Goal: Information Seeking & Learning: Compare options

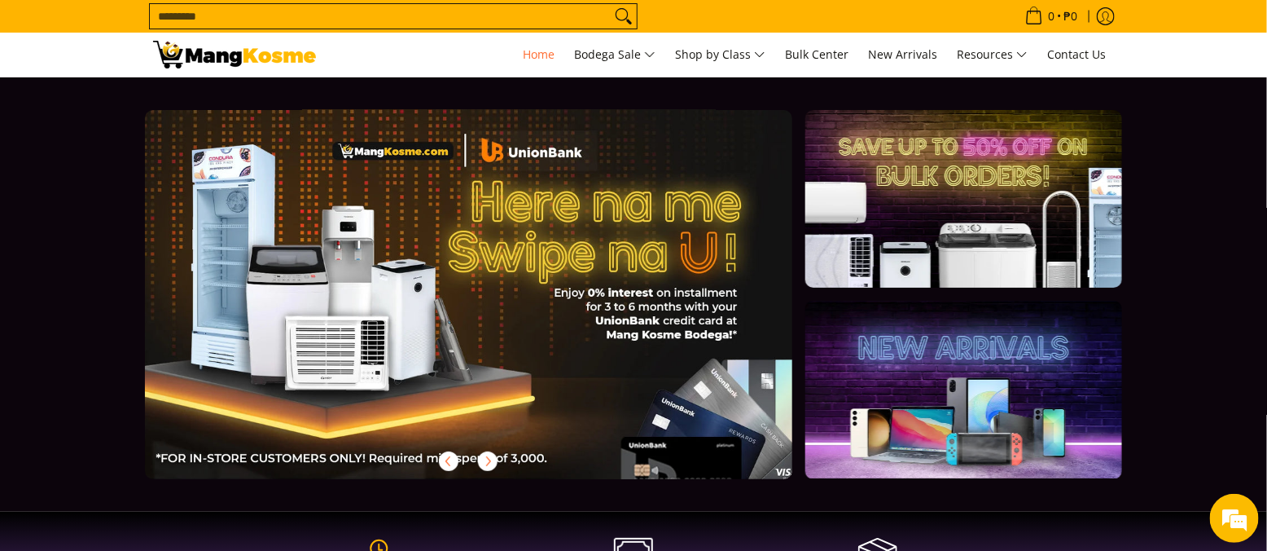
scroll to position [0, 1295]
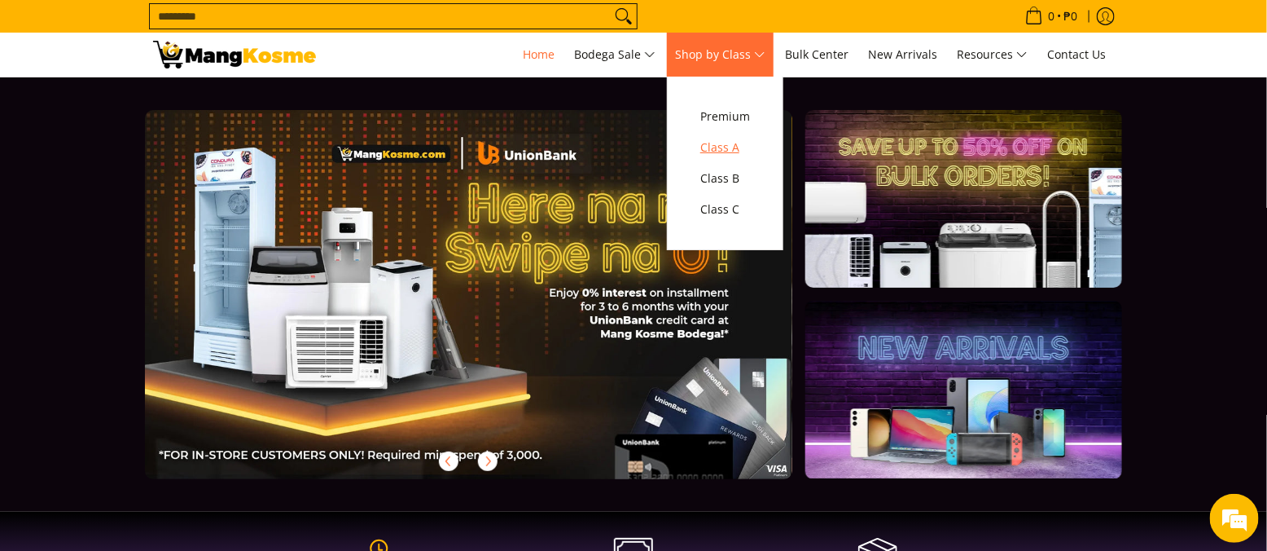
click at [730, 138] on span "Class A" at bounding box center [725, 148] width 50 height 20
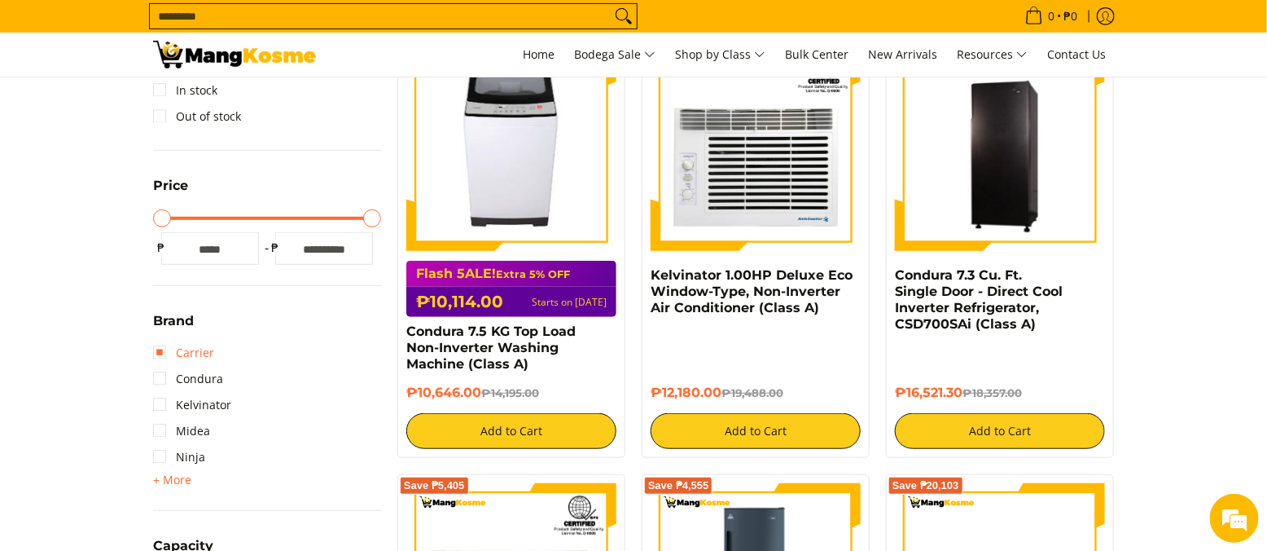
click at [170, 358] on link "Carrier" at bounding box center [183, 353] width 61 height 26
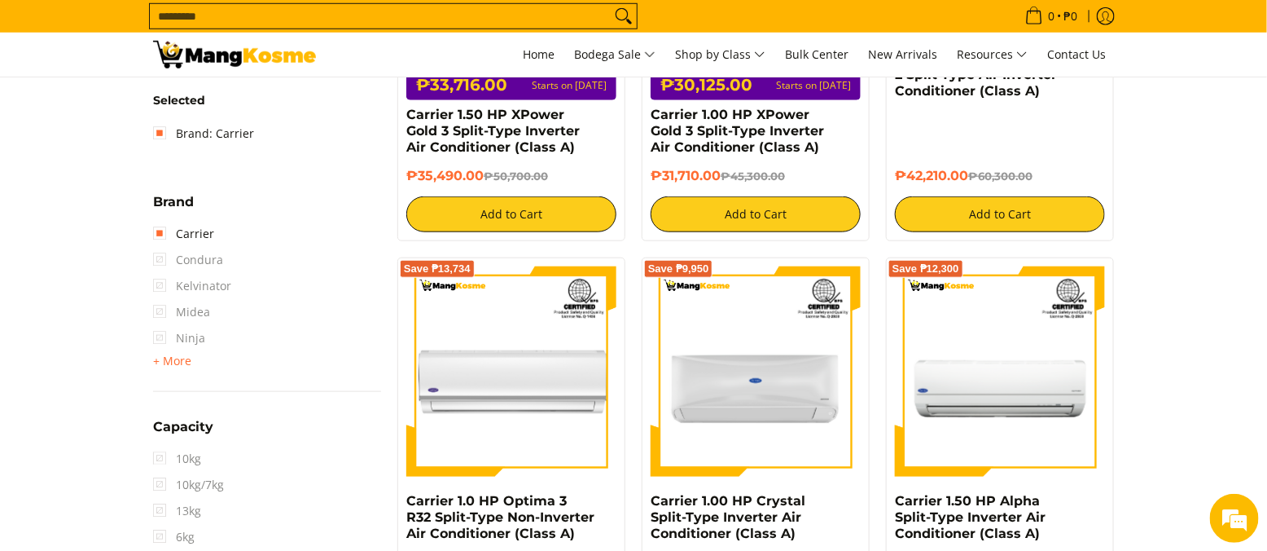
scroll to position [543, 0]
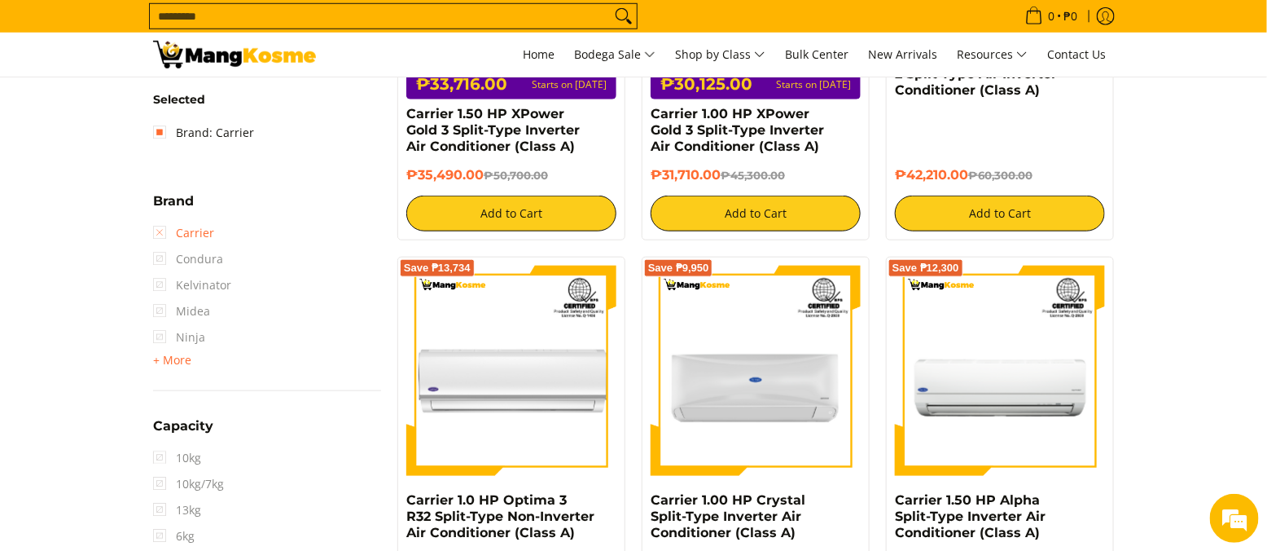
click at [165, 227] on link "Carrier" at bounding box center [183, 233] width 61 height 26
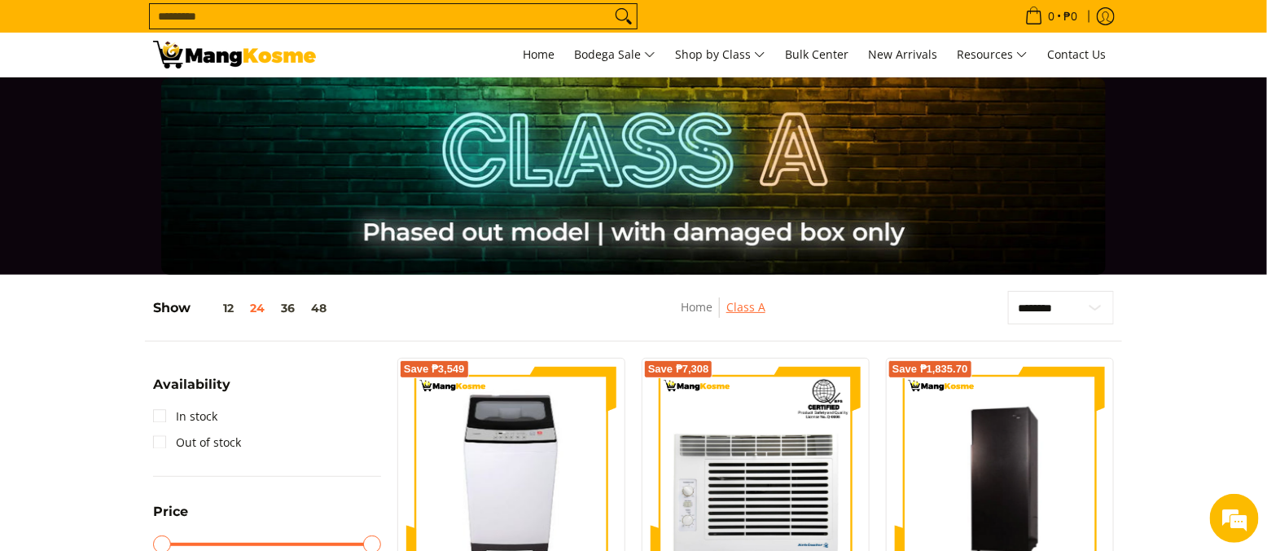
click at [749, 308] on link "Class A" at bounding box center [745, 306] width 39 height 15
drag, startPoint x: 0, startPoint y: 0, endPoint x: 745, endPoint y: 310, distance: 807.2
click at [745, 310] on link "Class A" at bounding box center [745, 306] width 39 height 15
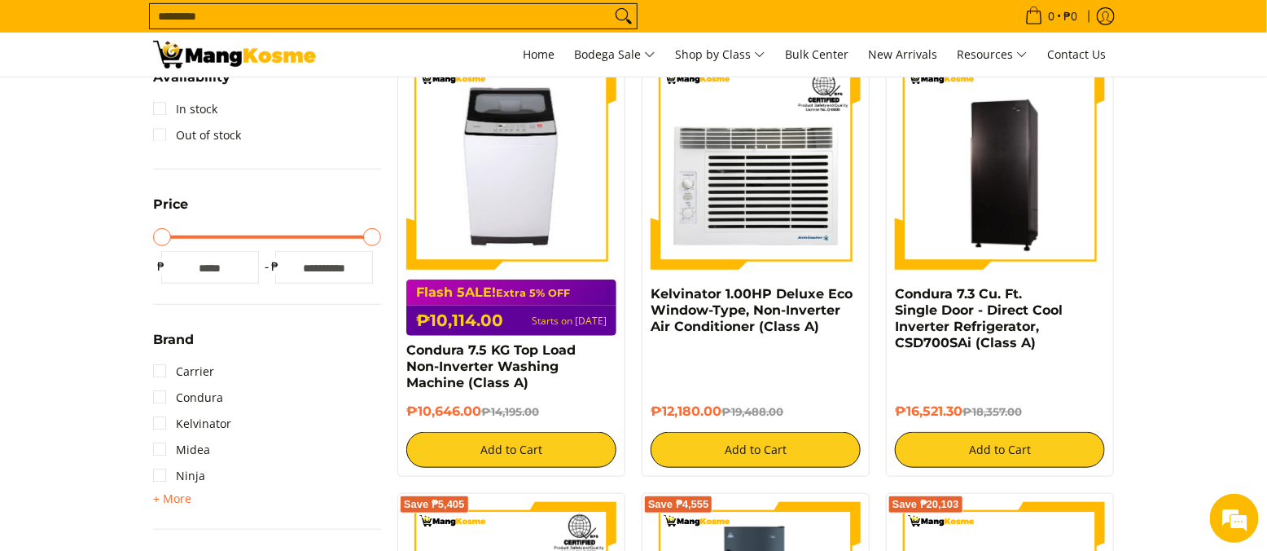
scroll to position [326, 0]
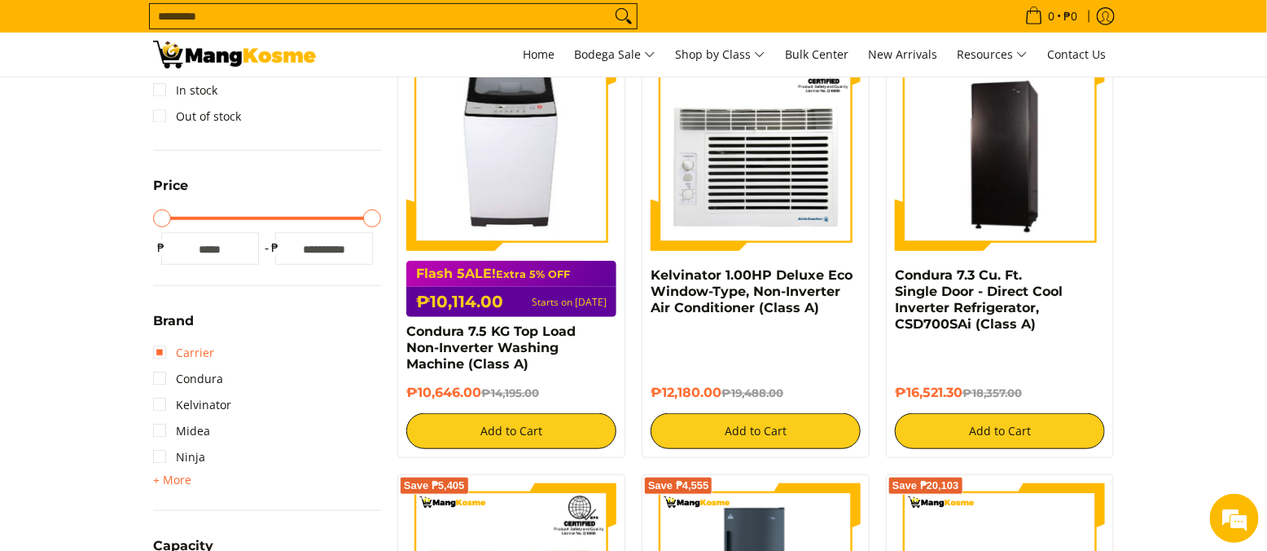
click at [158, 345] on link "Carrier" at bounding box center [183, 353] width 61 height 26
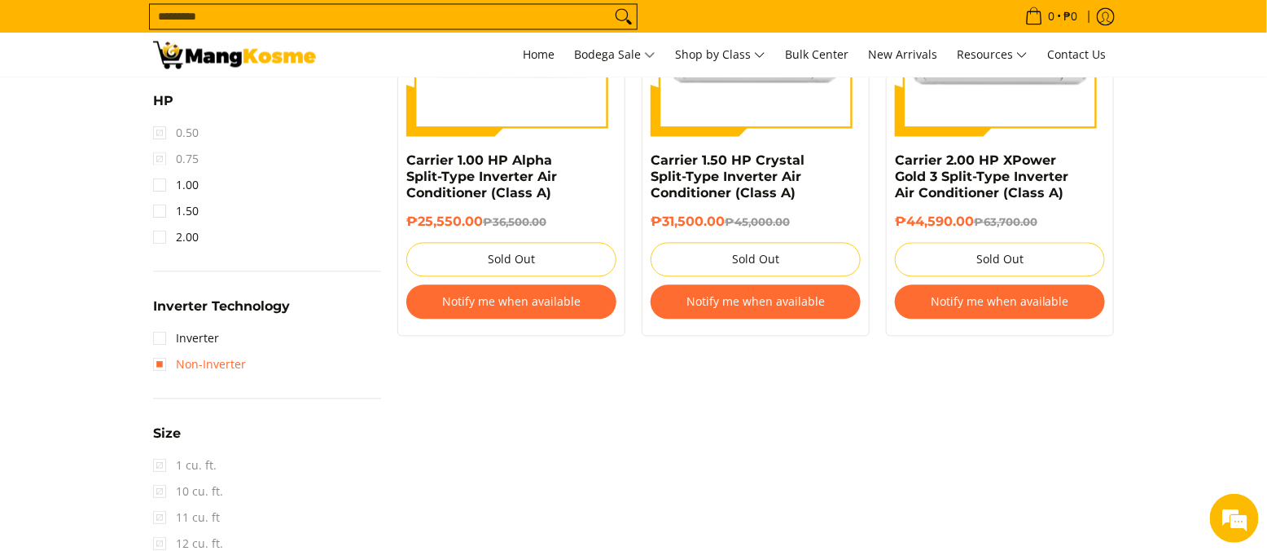
scroll to position [1299, 0]
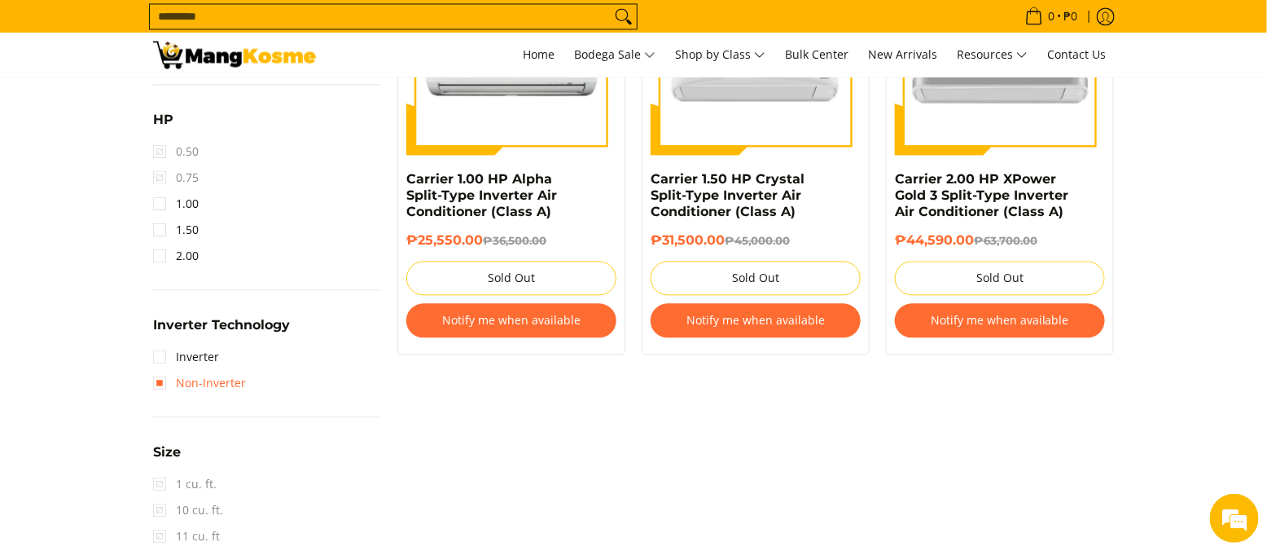
click at [160, 374] on link "Non-Inverter" at bounding box center [199, 383] width 93 height 26
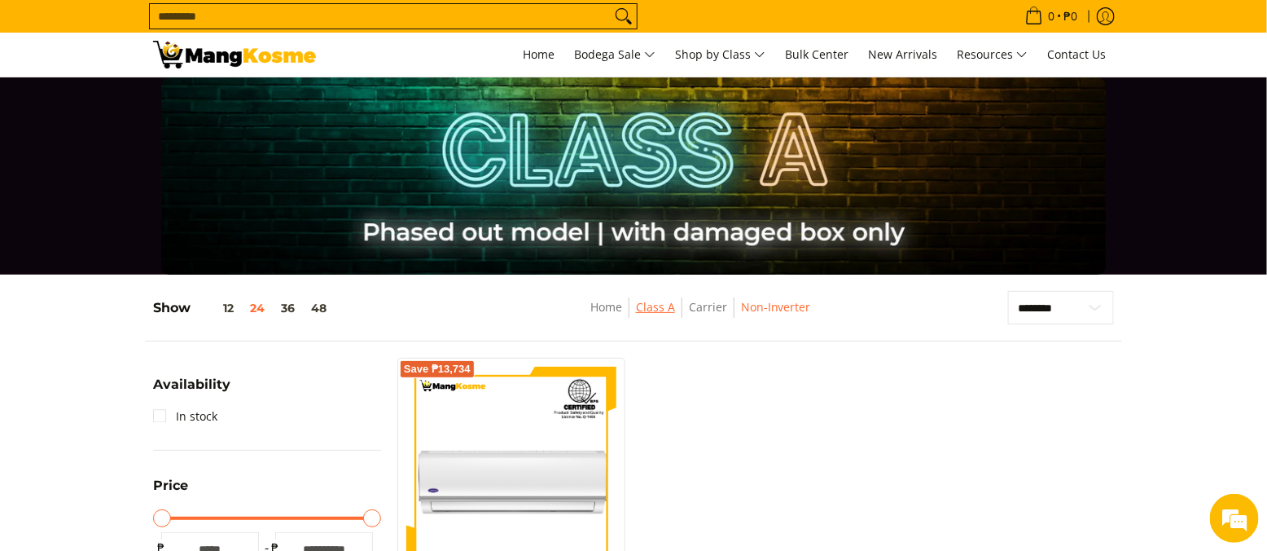
click at [666, 311] on link "Class A" at bounding box center [655, 306] width 39 height 15
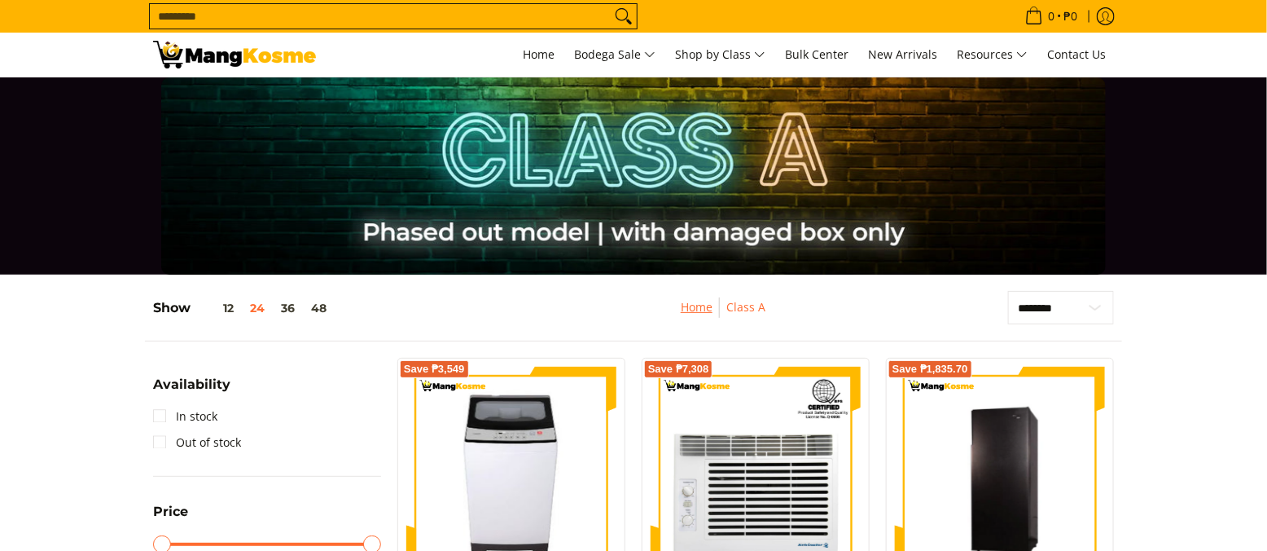
click at [686, 306] on link "Home" at bounding box center [697, 306] width 32 height 15
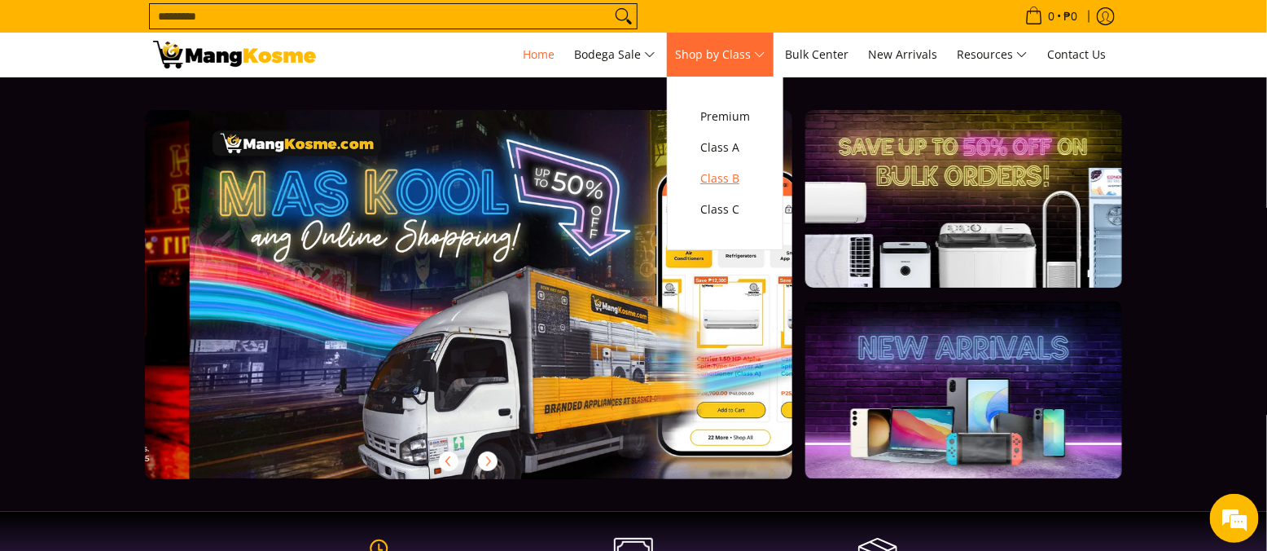
scroll to position [0, 647]
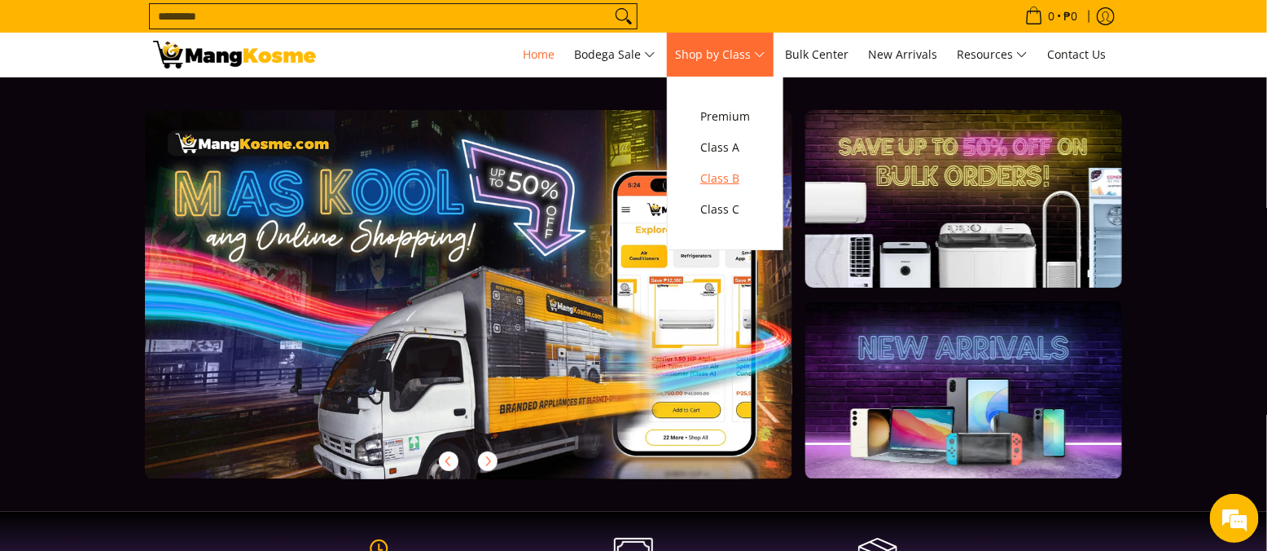
click at [717, 188] on span "Class B" at bounding box center [725, 179] width 50 height 20
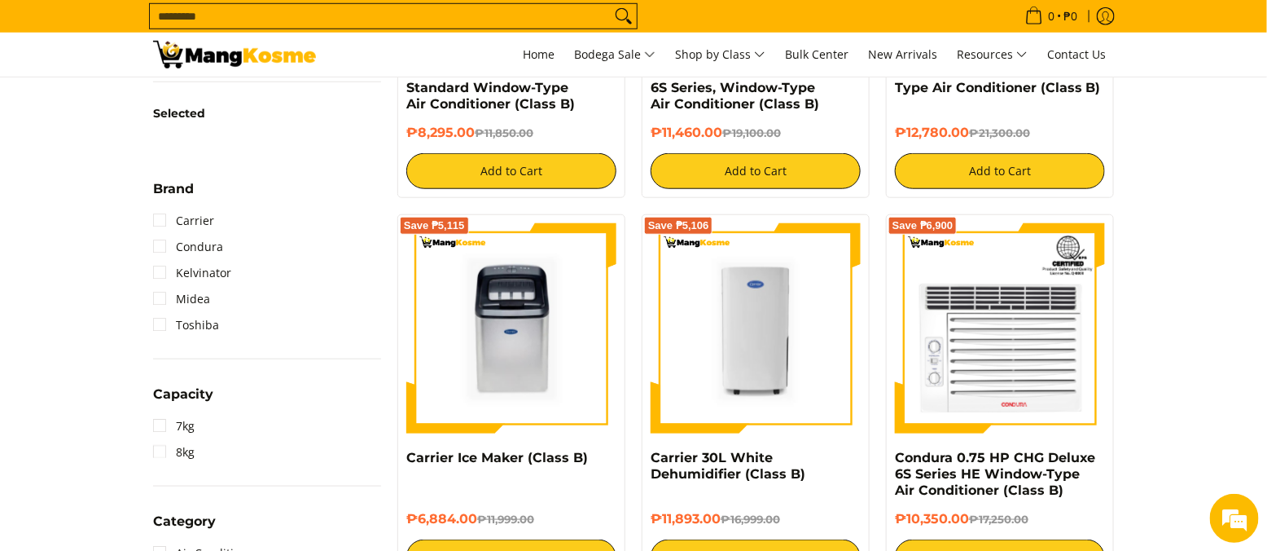
scroll to position [543, 0]
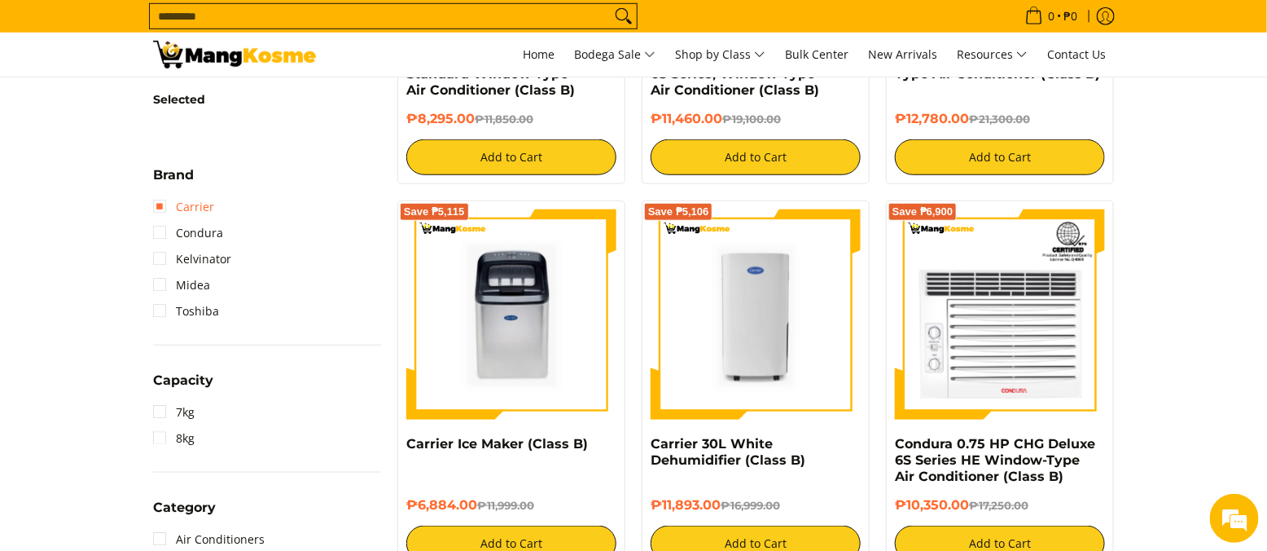
click at [158, 195] on link "Carrier" at bounding box center [183, 207] width 61 height 26
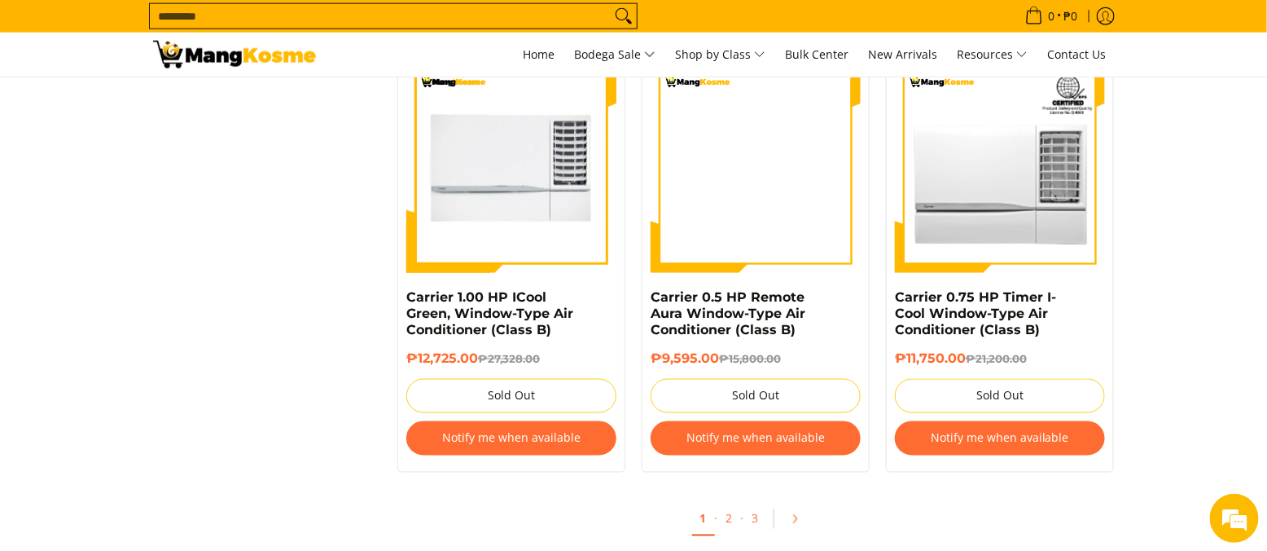
scroll to position [3362, 0]
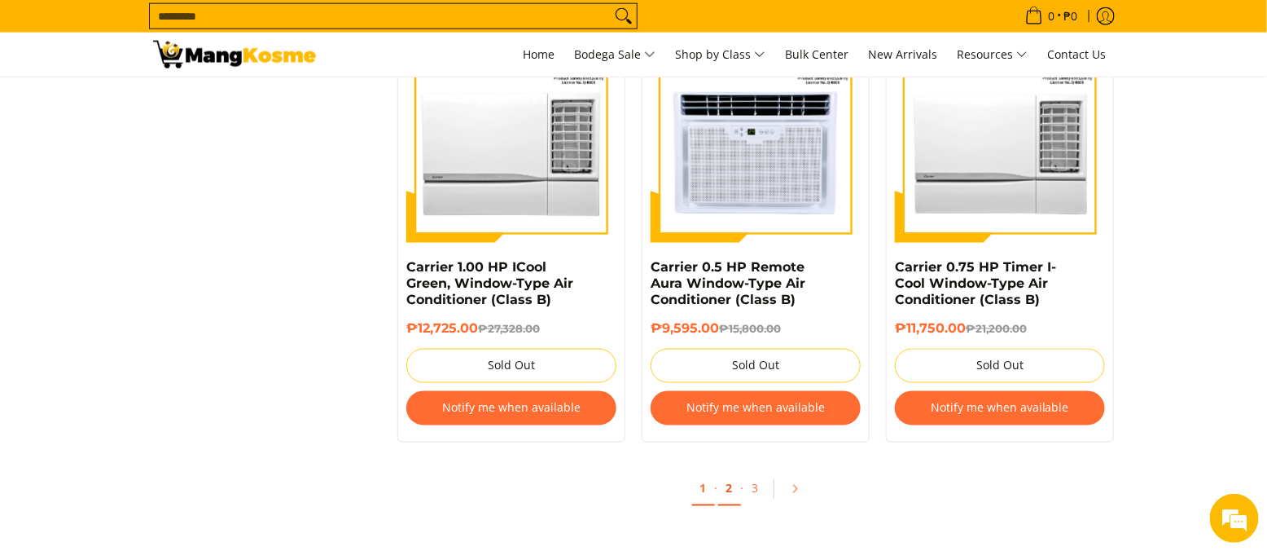
click at [726, 483] on link "2" at bounding box center [729, 488] width 23 height 33
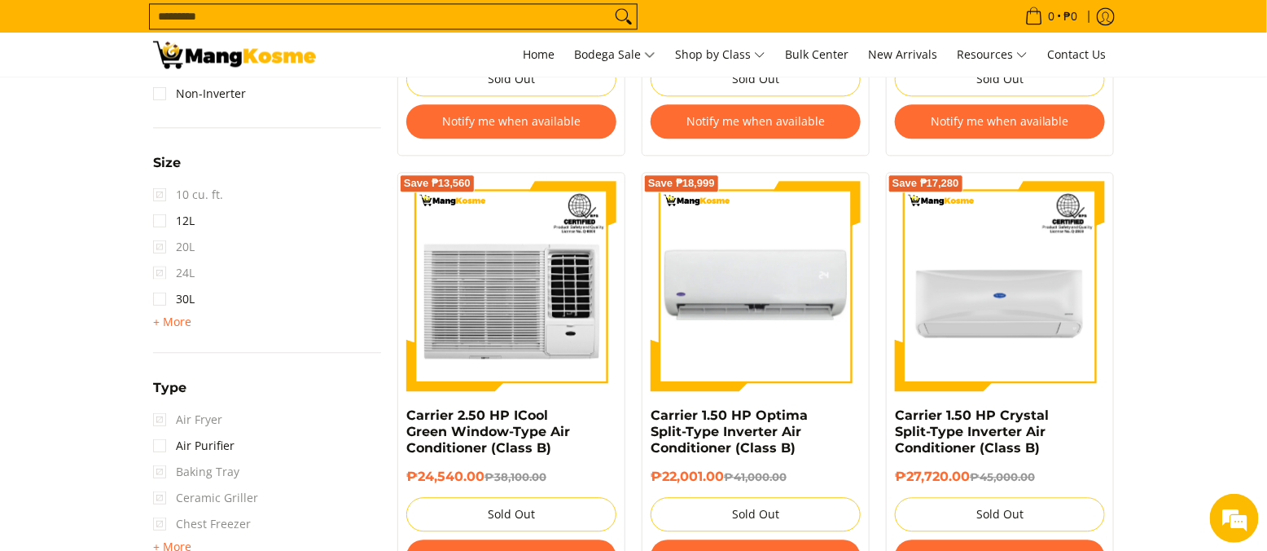
scroll to position [1520, 0]
